Goal: Task Accomplishment & Management: Manage account settings

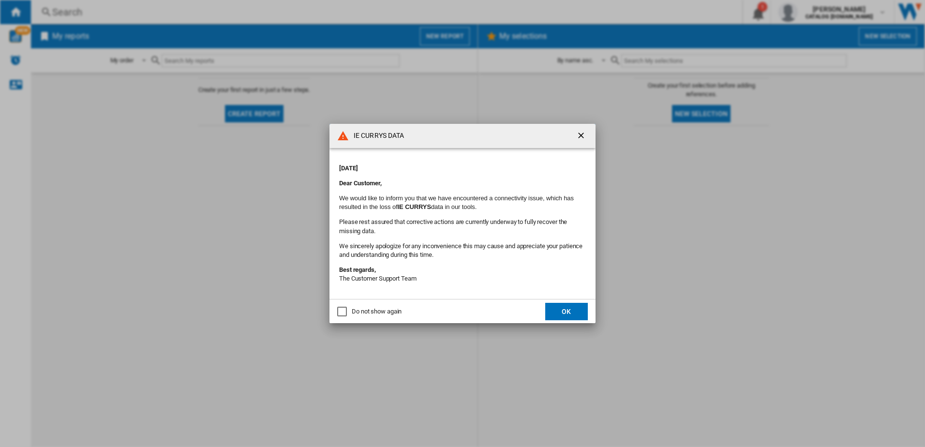
click at [571, 309] on button "OK" at bounding box center [566, 311] width 43 height 17
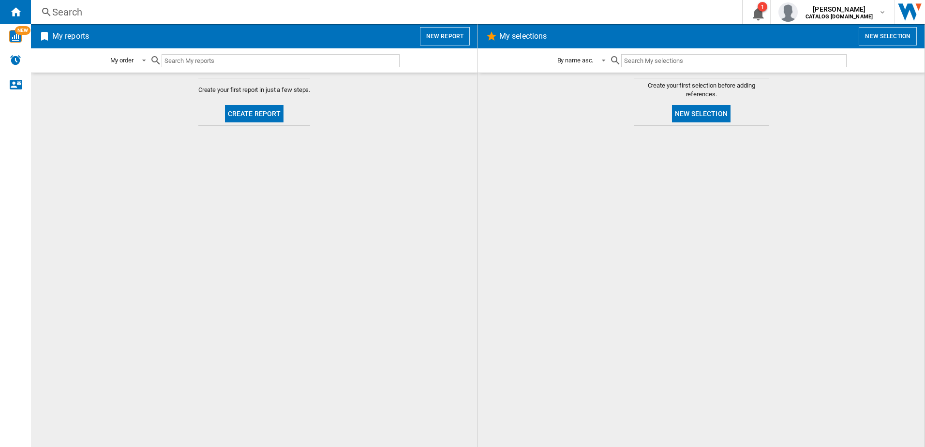
click at [434, 31] on button "New report" at bounding box center [445, 36] width 50 height 18
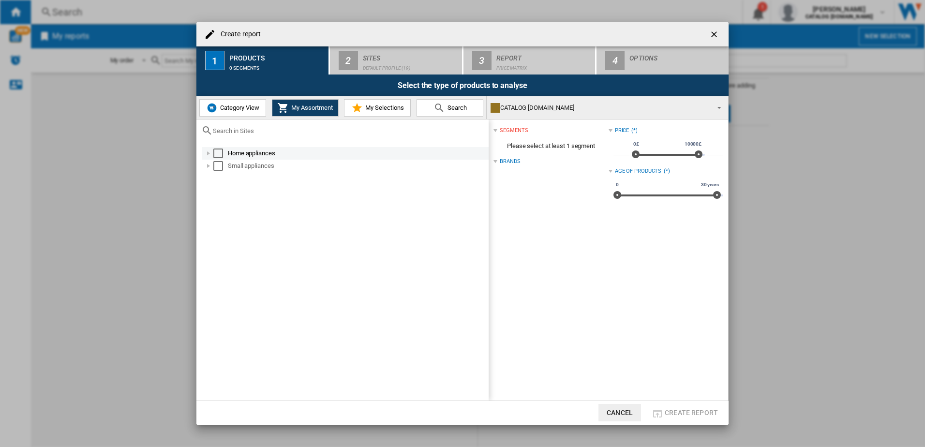
click at [215, 156] on div "Select" at bounding box center [218, 154] width 10 height 10
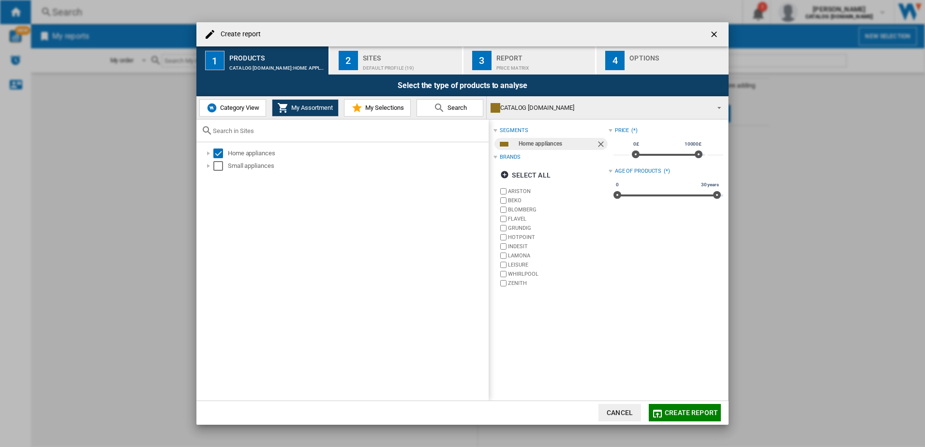
click at [379, 103] on button "My Selections" at bounding box center [377, 107] width 67 height 17
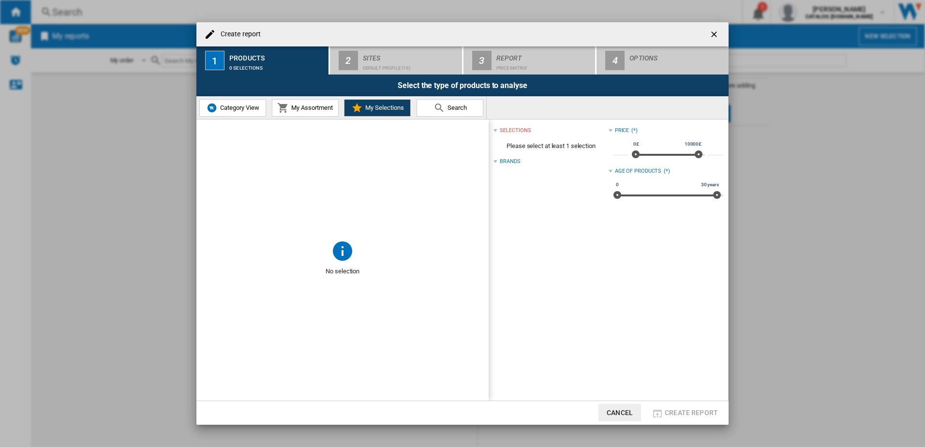
click at [315, 103] on button "My Assortment" at bounding box center [305, 107] width 67 height 17
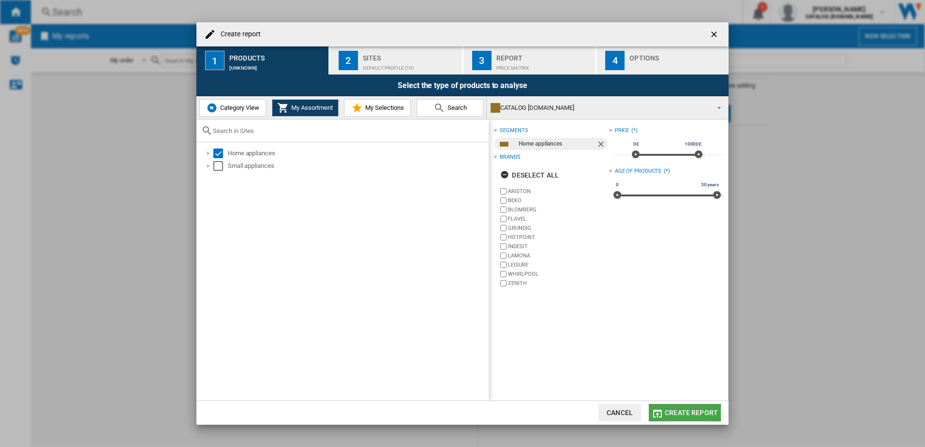
click at [684, 413] on span "Create report" at bounding box center [691, 413] width 53 height 8
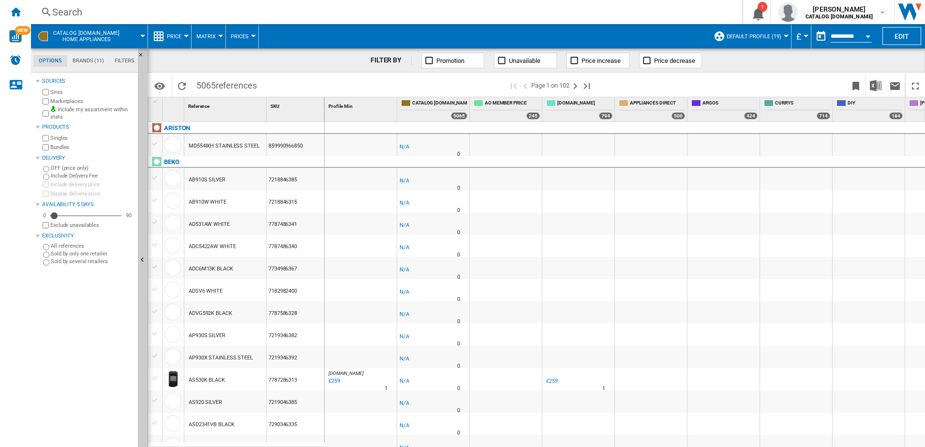
click at [71, 32] on span "CATALOG [DOMAIN_NAME] Home appliances" at bounding box center [86, 36] width 66 height 13
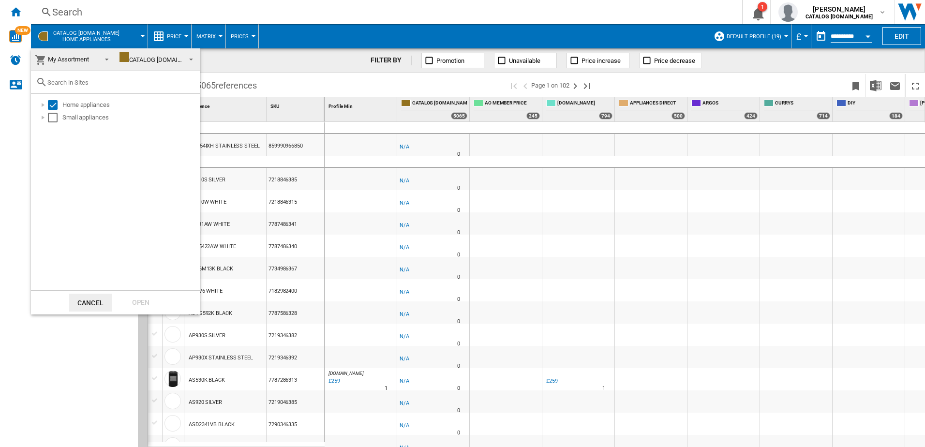
click at [71, 32] on md-backdrop at bounding box center [462, 223] width 925 height 447
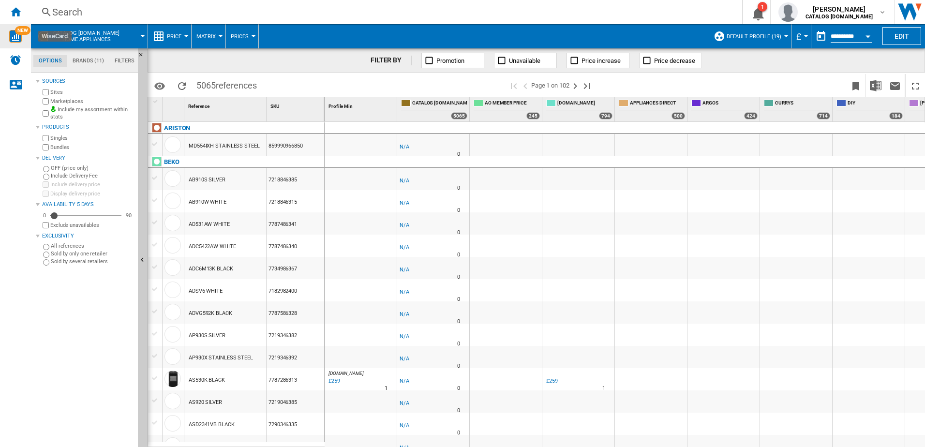
click at [14, 37] on img "WiseCard" at bounding box center [15, 36] width 13 height 13
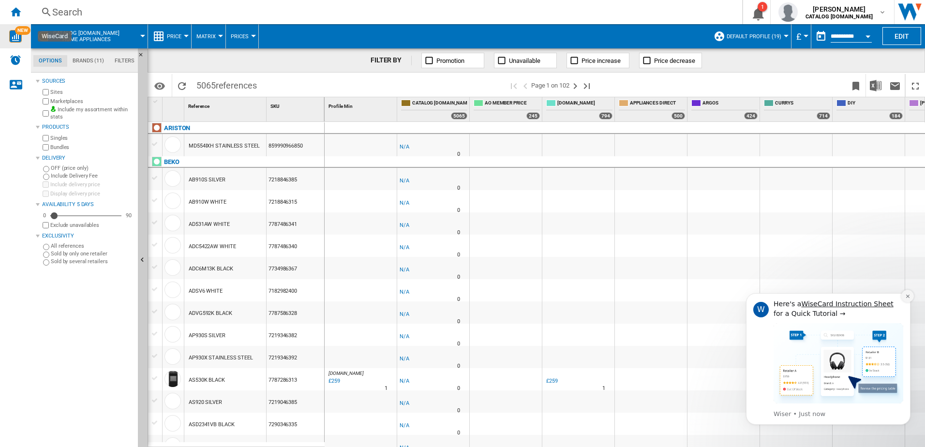
click at [905, 296] on icon "Dismiss notification" at bounding box center [907, 296] width 5 height 5
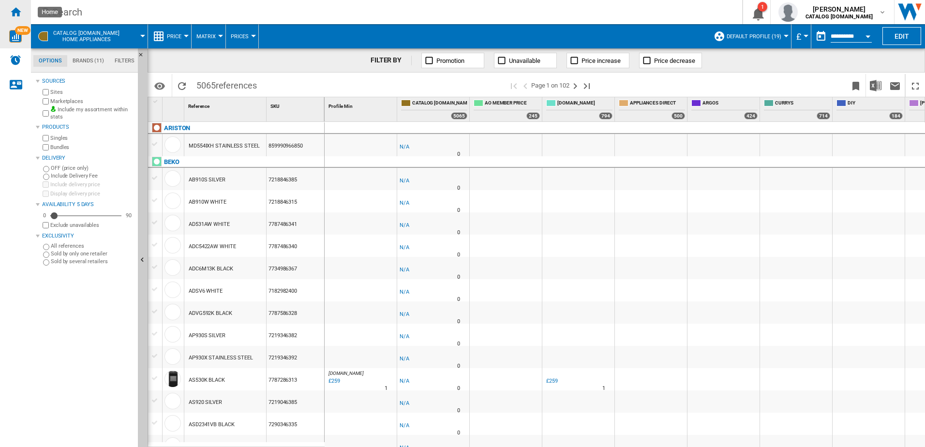
click at [16, 13] on ng-md-icon "Home" at bounding box center [16, 12] width 12 height 12
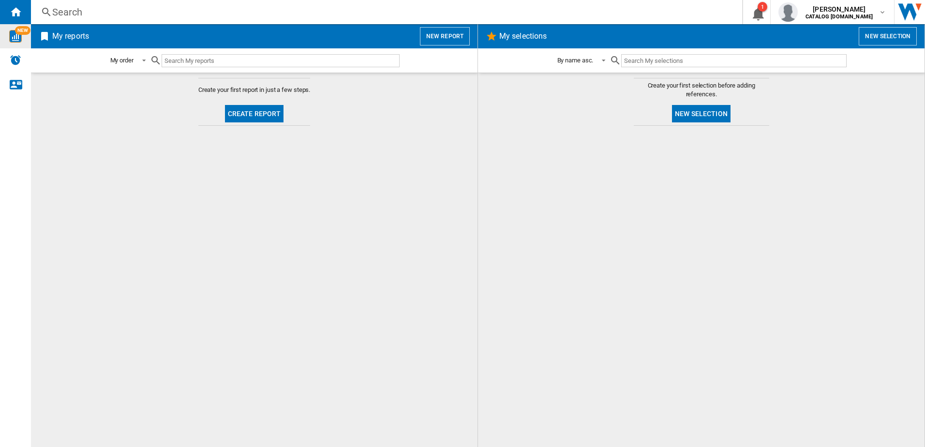
click at [686, 114] on button "New selection" at bounding box center [701, 113] width 59 height 17
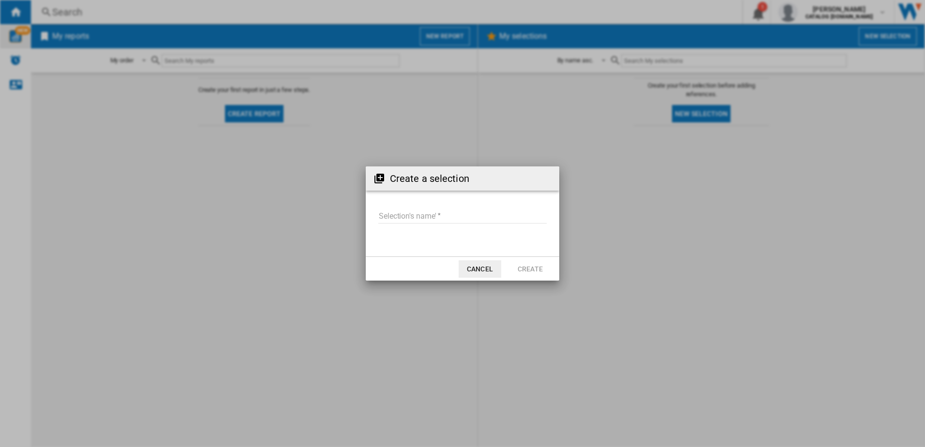
click at [402, 220] on input "Selection's name'" at bounding box center [462, 216] width 168 height 15
type input "*"
type input "*******"
click at [521, 267] on button "Create" at bounding box center [530, 268] width 43 height 17
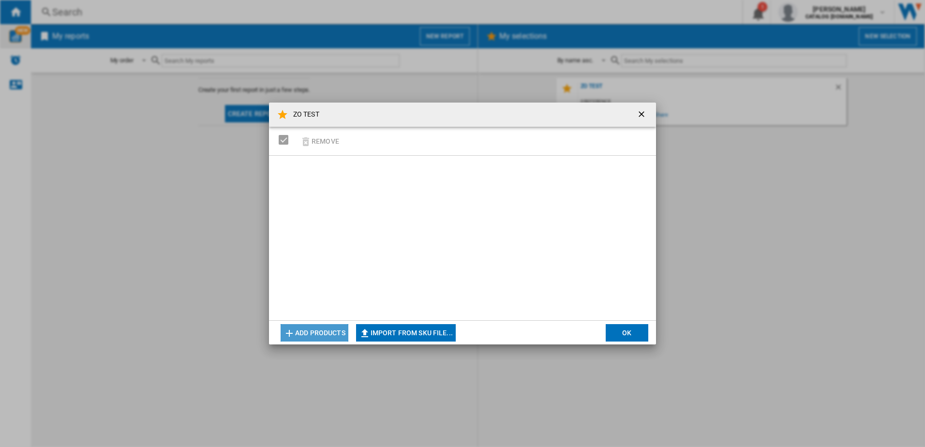
click at [328, 334] on button "Add products" at bounding box center [315, 332] width 68 height 17
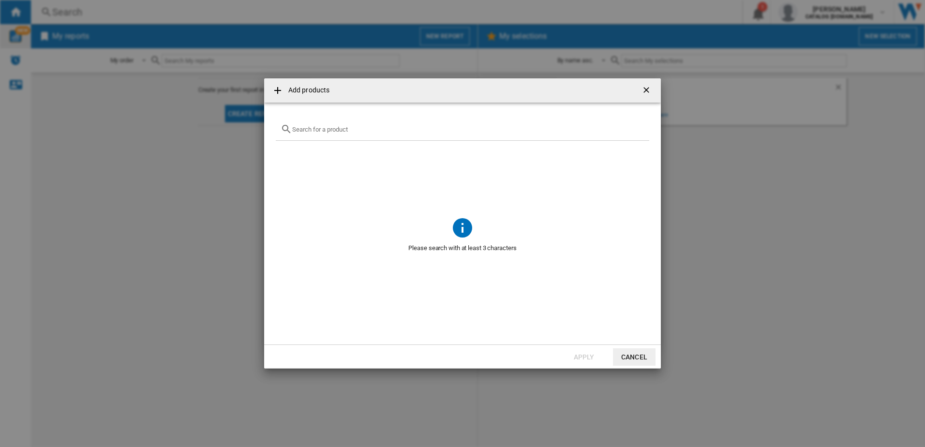
click at [639, 360] on button "Cancel" at bounding box center [634, 356] width 43 height 17
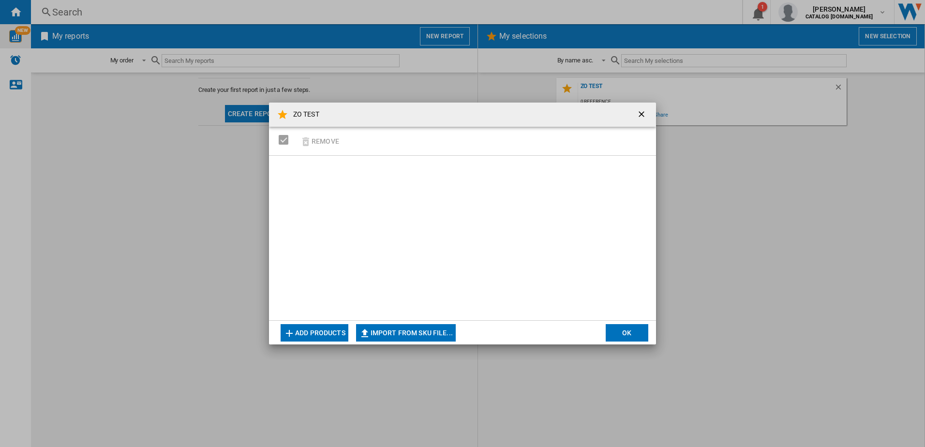
click at [435, 331] on button "Import from SKU file..." at bounding box center [406, 332] width 100 height 17
click at [646, 114] on ng-md-icon "getI18NText('BUTTONS.CLOSE_DIALOG')" at bounding box center [643, 115] width 12 height 12
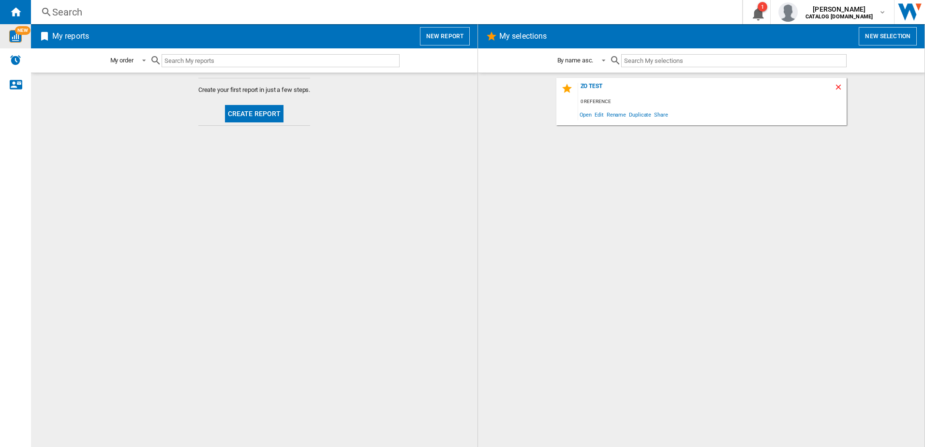
click at [839, 89] on ng-md-icon "Delete" at bounding box center [840, 89] width 12 height 12
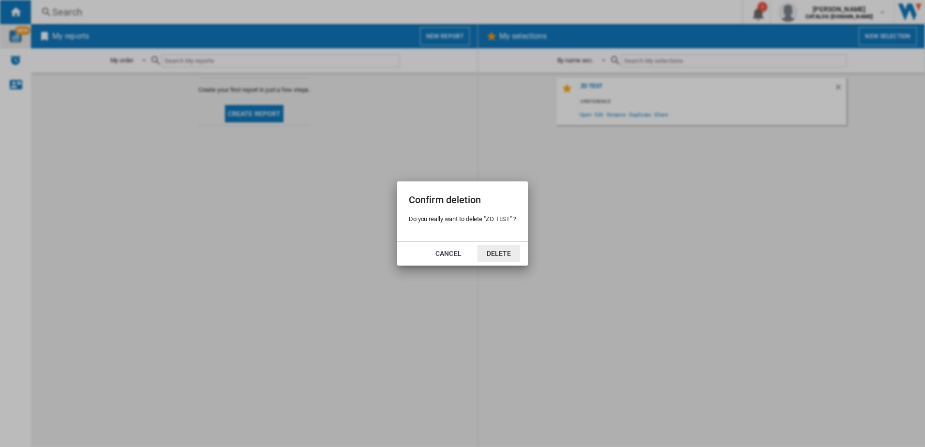
click at [494, 252] on button "Delete" at bounding box center [498, 253] width 43 height 17
